Goal: Task Accomplishment & Management: Use online tool/utility

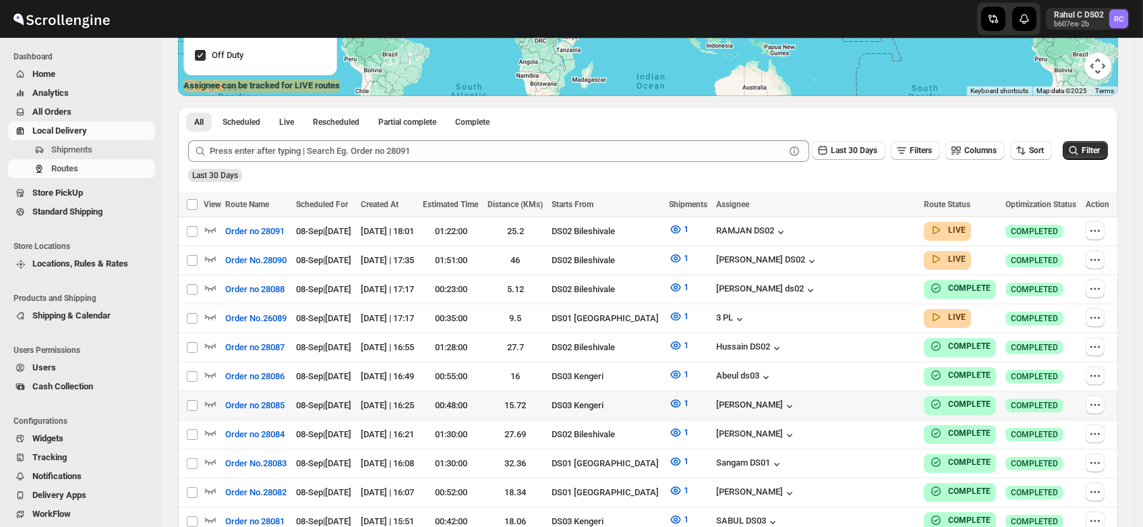
scroll to position [248, 0]
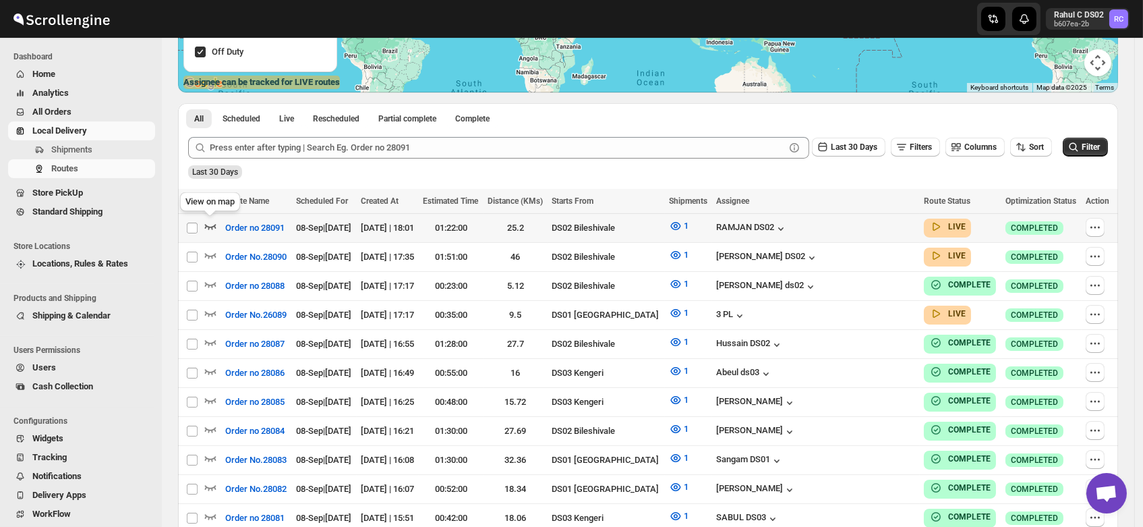
click at [208, 223] on icon "button" at bounding box center [210, 225] width 13 height 13
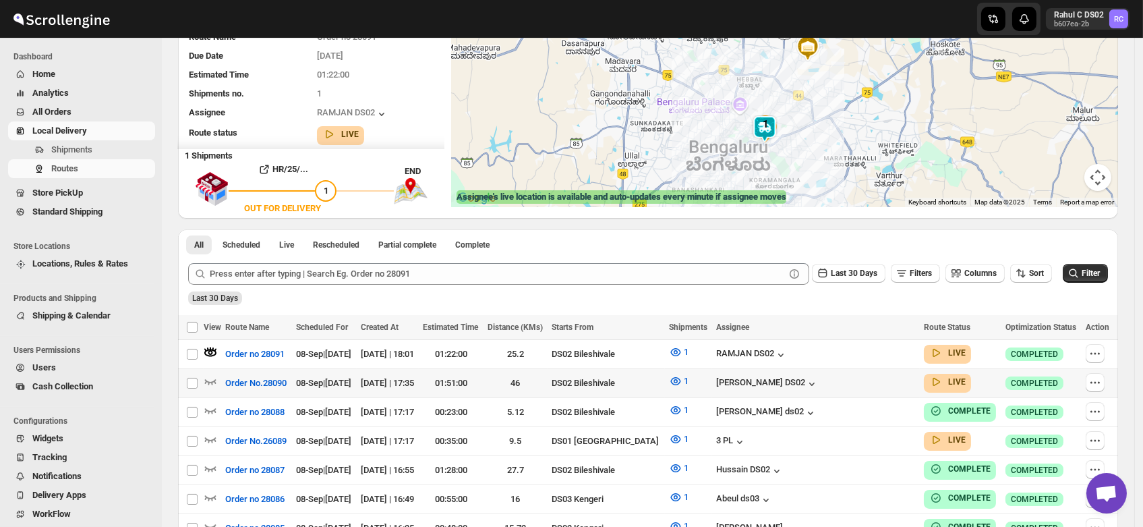
scroll to position [212, 0]
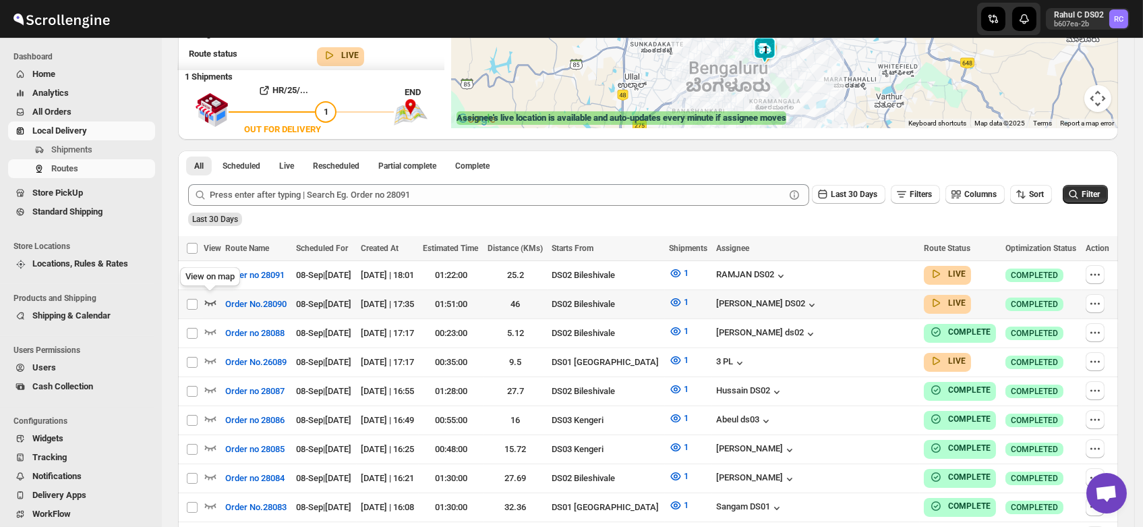
click at [208, 298] on icon "button" at bounding box center [210, 301] width 13 height 13
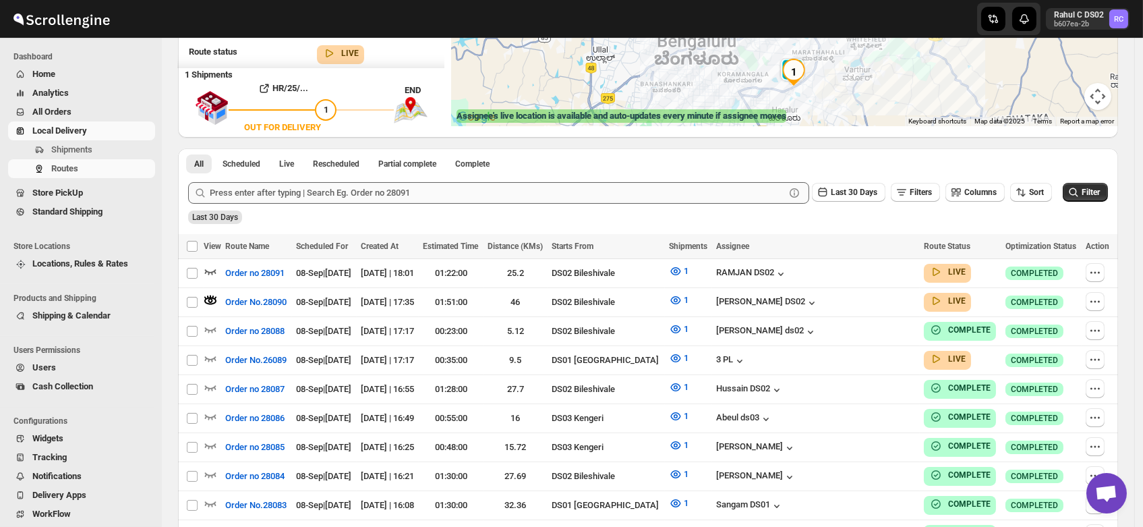
scroll to position [221, 0]
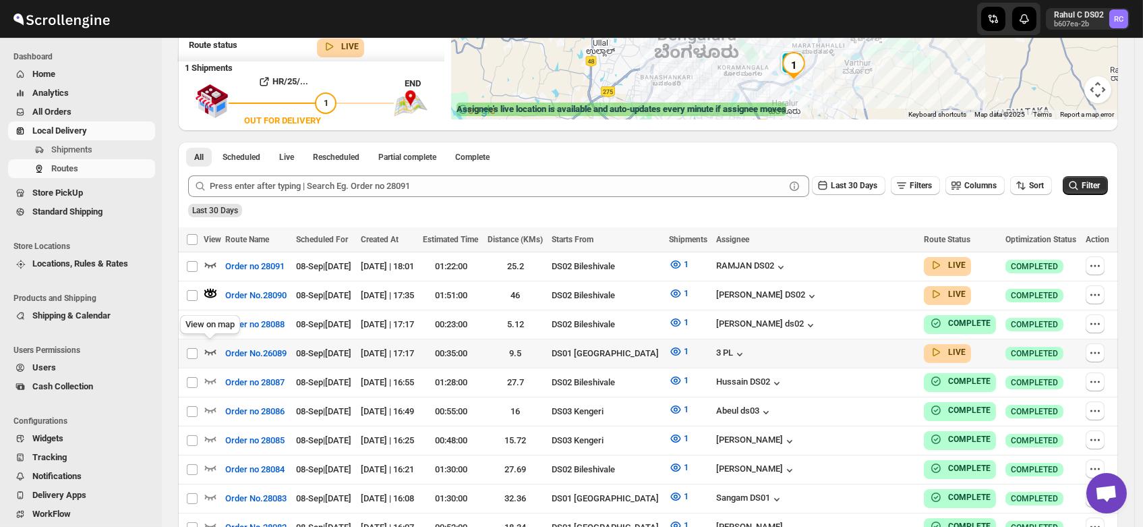
click at [208, 345] on icon "button" at bounding box center [210, 351] width 13 height 13
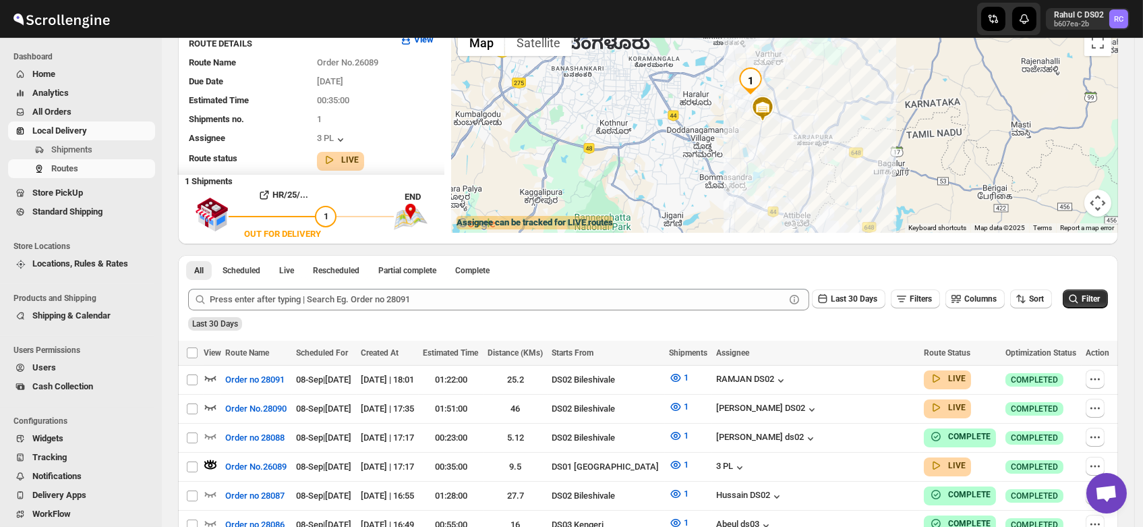
scroll to position [0, 0]
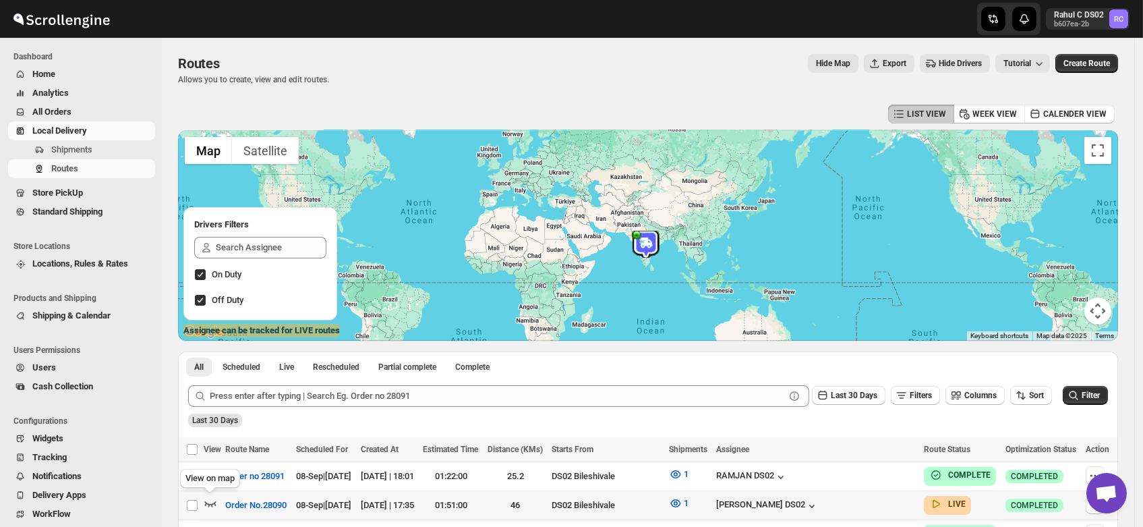
click at [210, 496] on icon "button" at bounding box center [210, 502] width 13 height 13
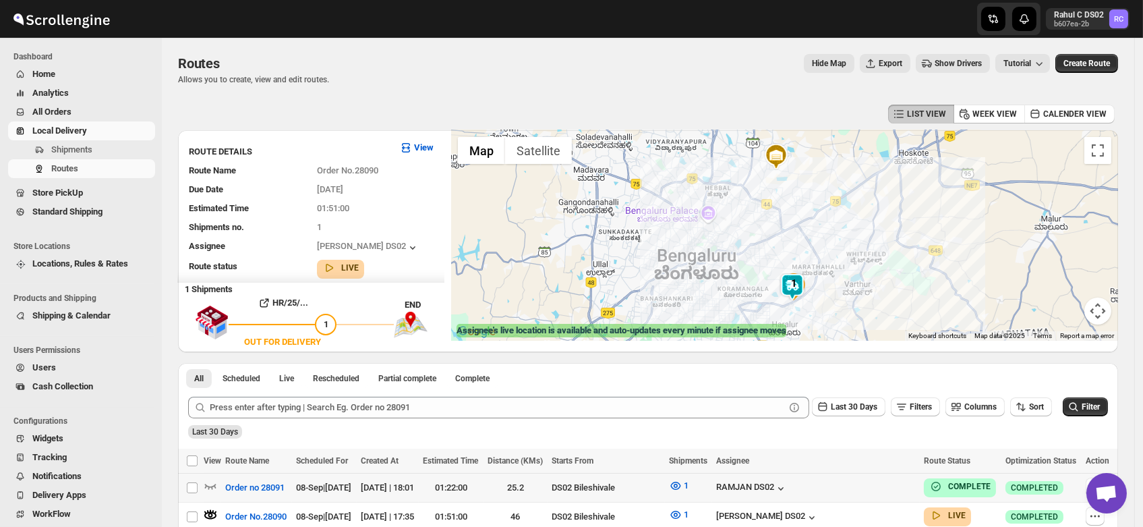
click at [794, 282] on img at bounding box center [792, 286] width 27 height 27
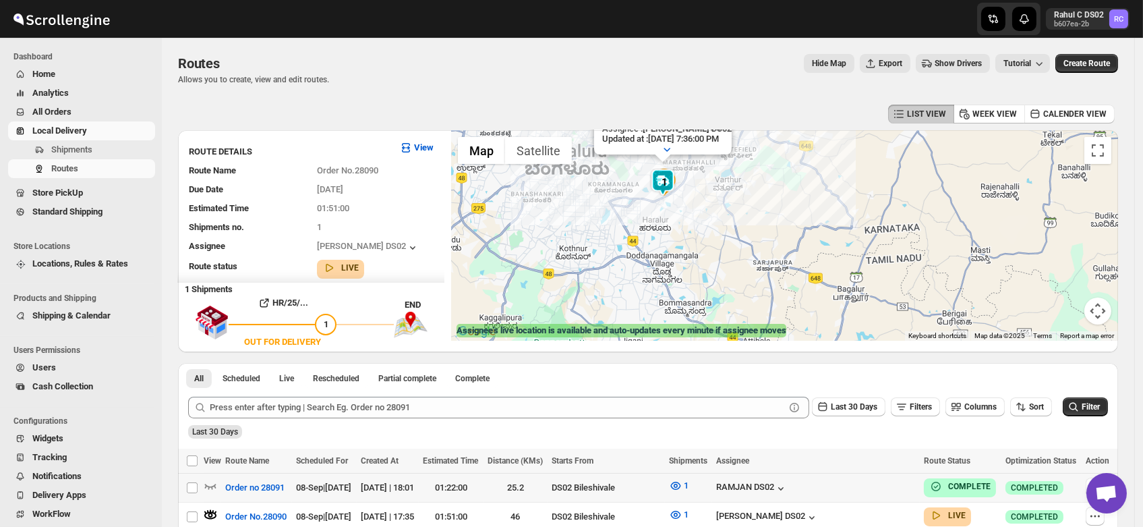
drag, startPoint x: 775, startPoint y: 298, endPoint x: 642, endPoint y: 192, distance: 170.3
click at [642, 192] on div "Assignee : PRAKSH DS02 Updated at : 9/8/2025, 7:36:00 PM Duty mode Enabled Batt…" at bounding box center [784, 235] width 667 height 210
